Goal: Browse casually

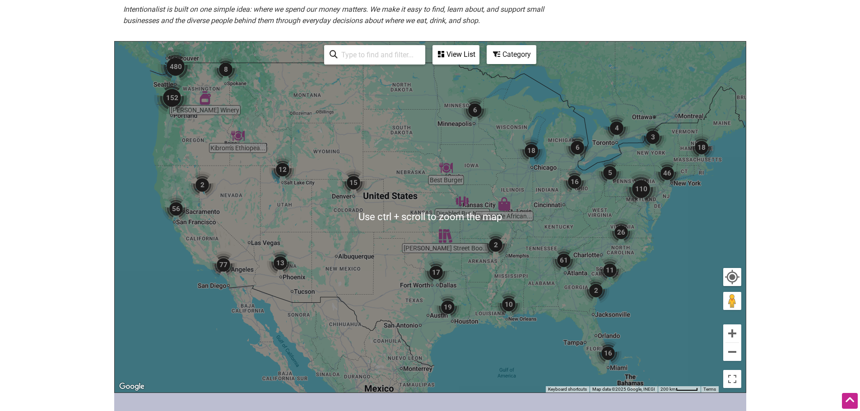
scroll to position [181, 0]
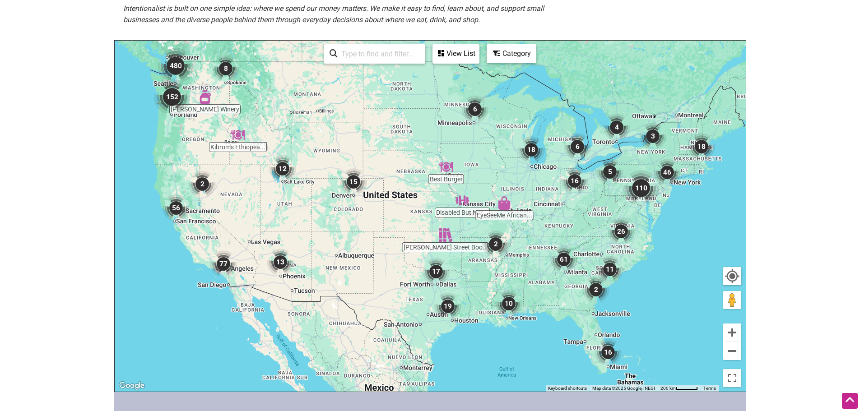
click at [173, 100] on img "152" at bounding box center [171, 96] width 43 height 43
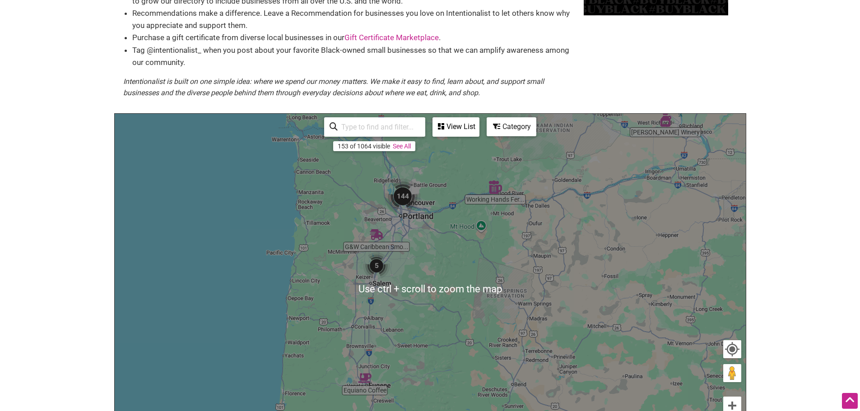
scroll to position [90, 0]
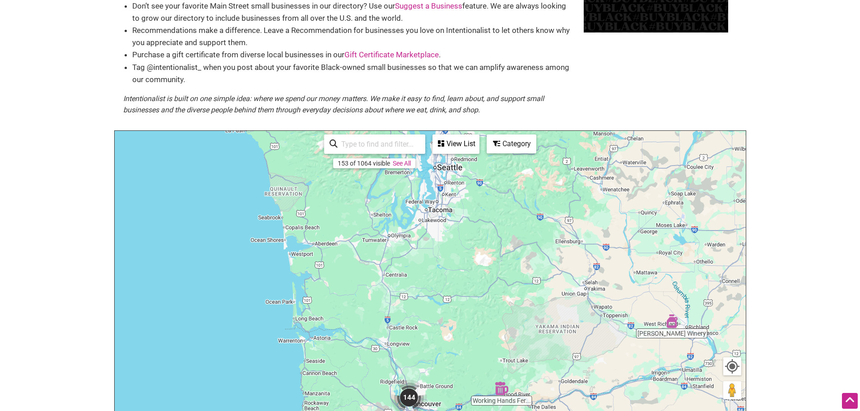
drag, startPoint x: 460, startPoint y: 182, endPoint x: 466, endPoint y: 369, distance: 187.1
click at [466, 369] on div "To navigate, press the arrow keys." at bounding box center [430, 306] width 631 height 351
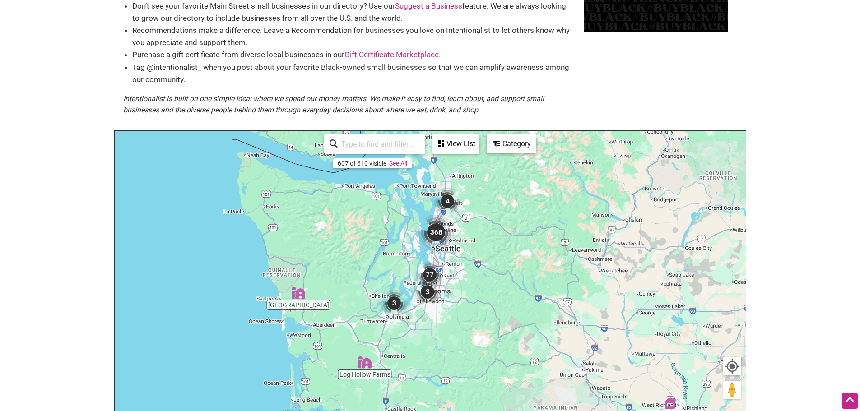
drag, startPoint x: 430, startPoint y: 220, endPoint x: 428, endPoint y: 304, distance: 84.0
click at [428, 304] on img "3" at bounding box center [428, 292] width 34 height 34
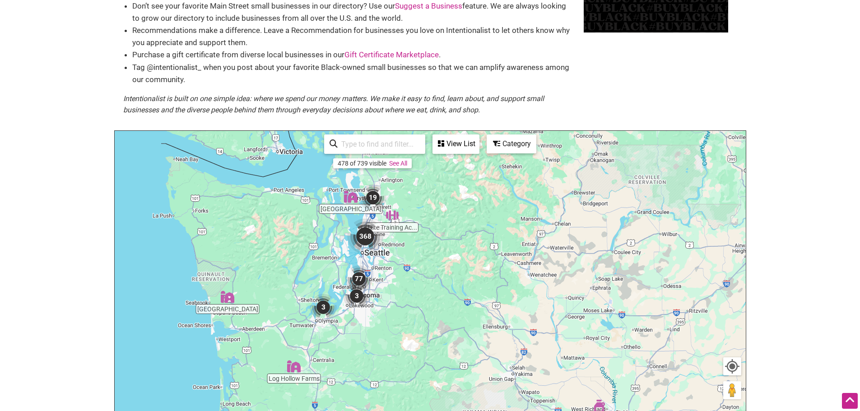
drag, startPoint x: 523, startPoint y: 277, endPoint x: 451, endPoint y: 280, distance: 72.4
click at [451, 280] on div "To navigate, press the arrow keys." at bounding box center [430, 306] width 631 height 351
click at [369, 238] on img "368" at bounding box center [365, 236] width 43 height 43
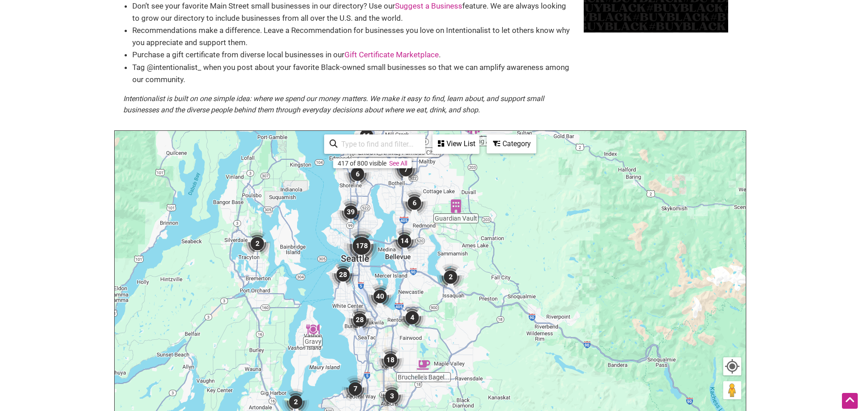
drag, startPoint x: 544, startPoint y: 283, endPoint x: 468, endPoint y: 227, distance: 93.9
click at [468, 227] on div "To navigate, press the arrow keys." at bounding box center [430, 306] width 631 height 351
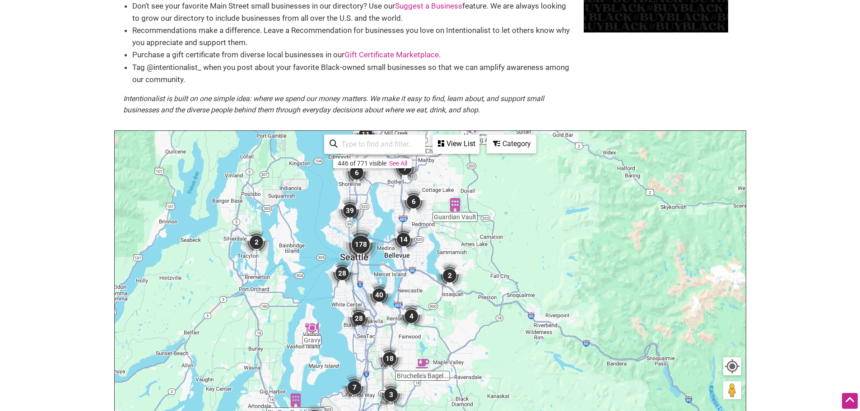
click at [367, 251] on img "178" at bounding box center [360, 244] width 43 height 43
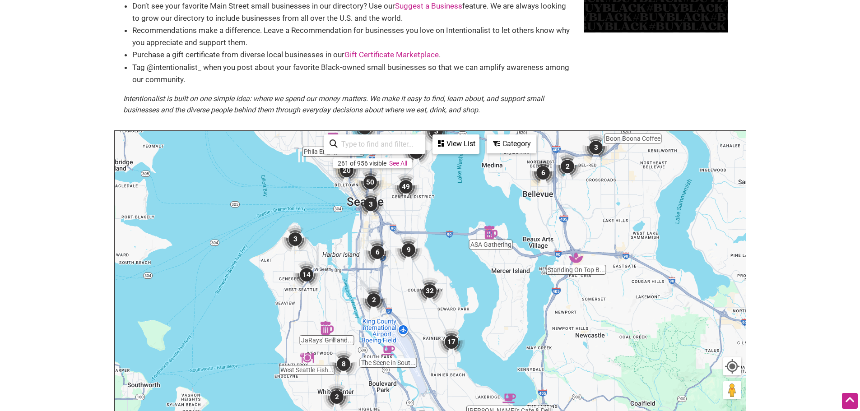
drag, startPoint x: 586, startPoint y: 286, endPoint x: 537, endPoint y: 228, distance: 76.3
click at [537, 228] on div "To navigate, press the arrow keys." at bounding box center [430, 306] width 631 height 351
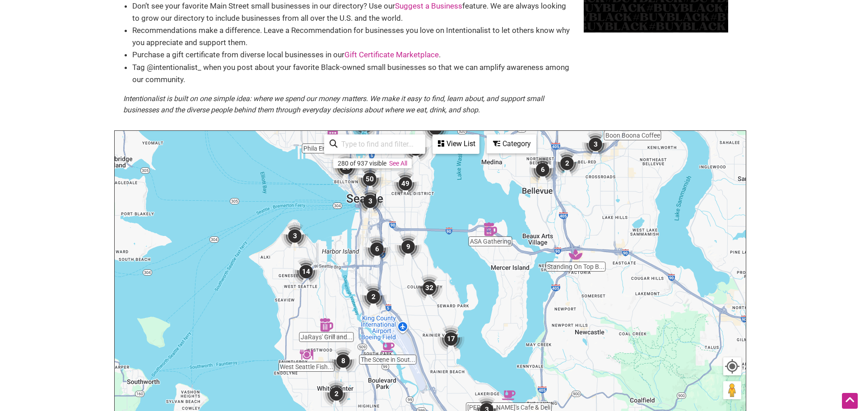
drag, startPoint x: 423, startPoint y: 229, endPoint x: 421, endPoint y: 212, distance: 17.3
click at [421, 212] on div "To navigate, press the arrow keys." at bounding box center [430, 306] width 631 height 351
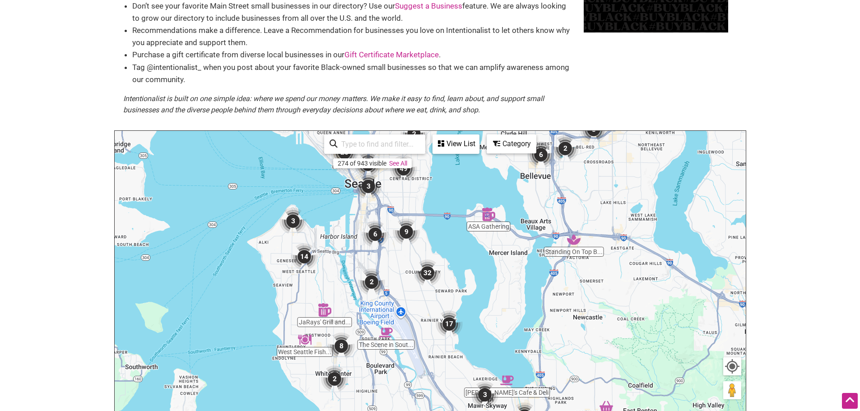
click at [406, 234] on img "9" at bounding box center [406, 232] width 34 height 34
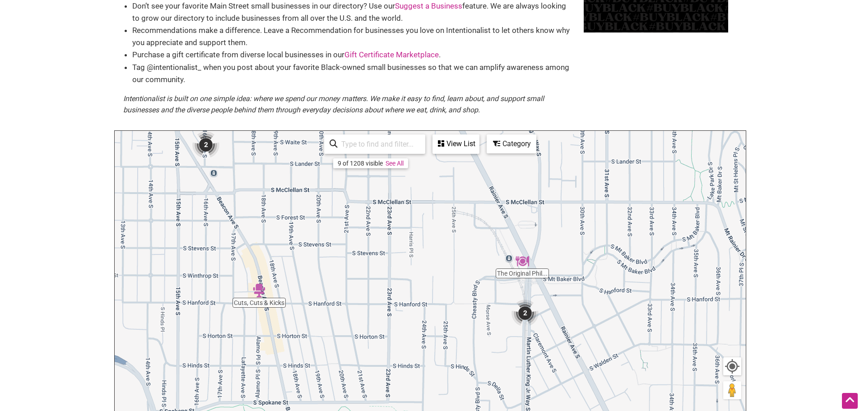
click at [528, 315] on img "2" at bounding box center [525, 313] width 34 height 34
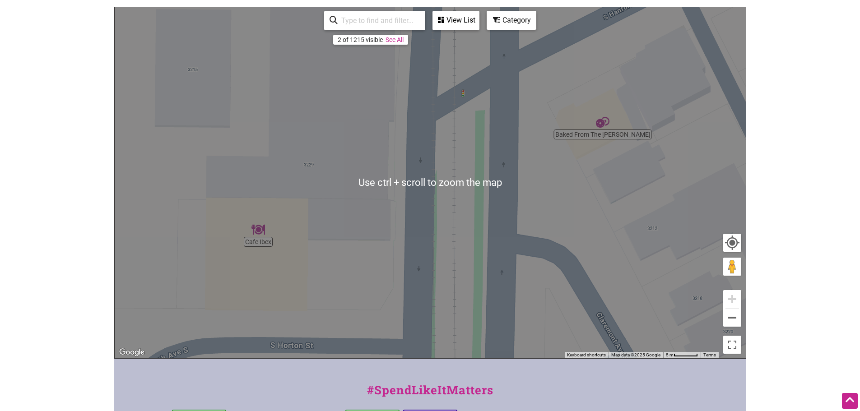
scroll to position [136, 0]
